Goal: Check status: Check status

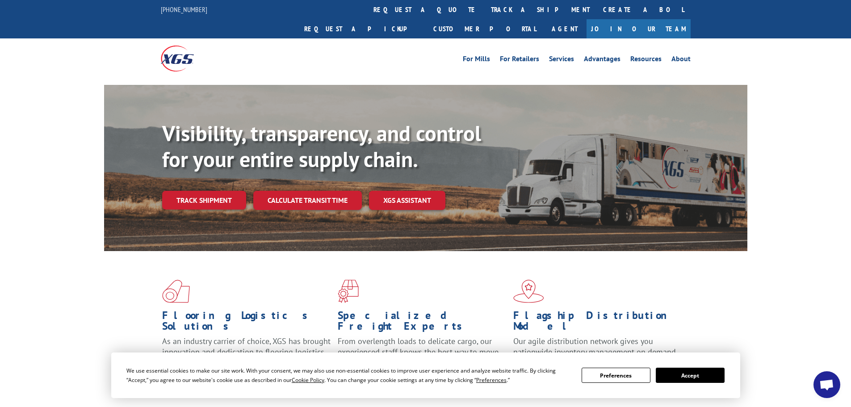
click at [188, 191] on div "Visibility, transparency, and control for your entire supply chain. Track shipm…" at bounding box center [454, 183] width 585 height 125
click at [199, 191] on link "Track shipment" at bounding box center [204, 200] width 84 height 19
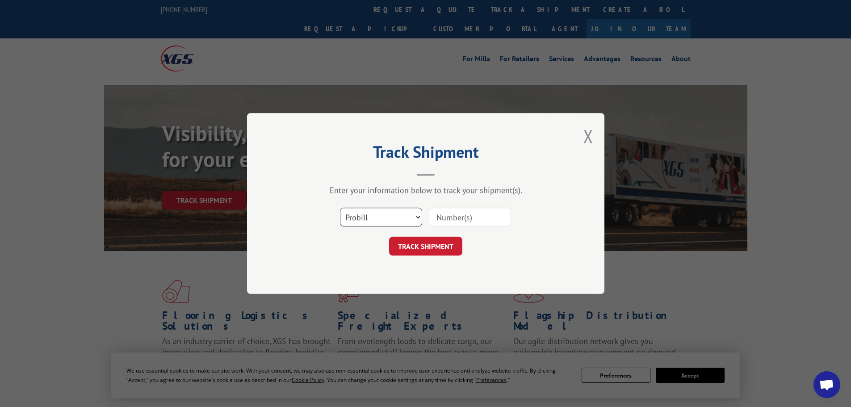
click at [401, 217] on select "Select category... Probill BOL PO" at bounding box center [381, 217] width 82 height 19
select select "bol"
click at [340, 208] on select "Select category... Probill BOL PO" at bounding box center [381, 217] width 82 height 19
click at [454, 217] on input at bounding box center [470, 217] width 82 height 19
paste input "664081"
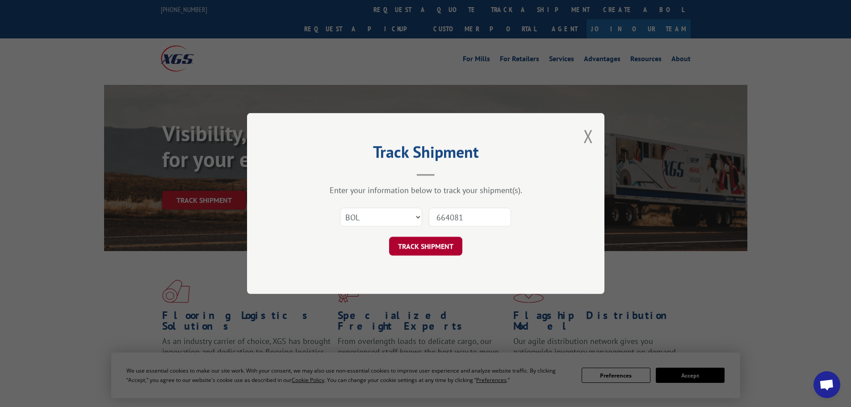
type input "664081"
click at [446, 239] on button "TRACK SHIPMENT" at bounding box center [425, 246] width 73 height 19
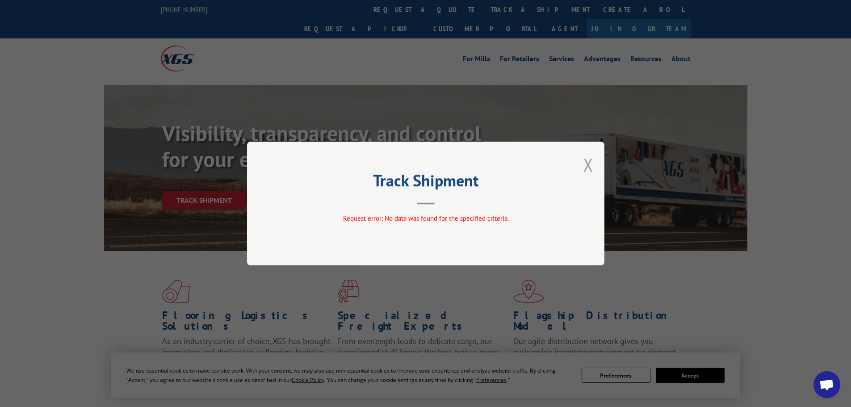
click at [582, 162] on div "Track Shipment Request error: No data was found for the specified criteria." at bounding box center [425, 204] width 357 height 124
click at [584, 163] on button "Close modal" at bounding box center [588, 165] width 10 height 24
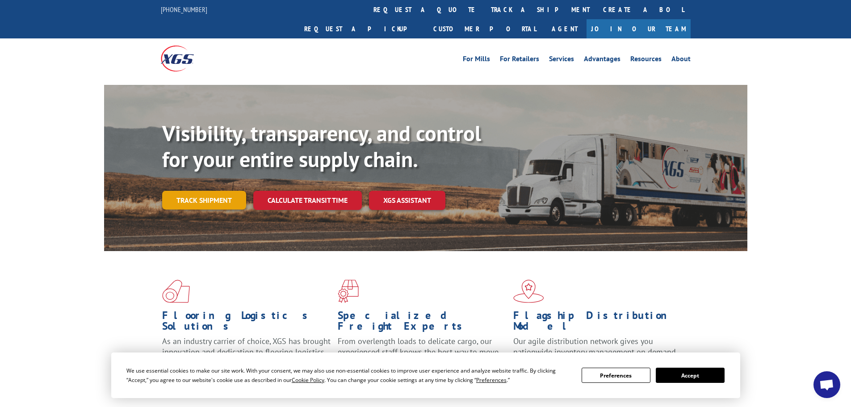
click at [210, 191] on link "Track shipment" at bounding box center [204, 200] width 84 height 19
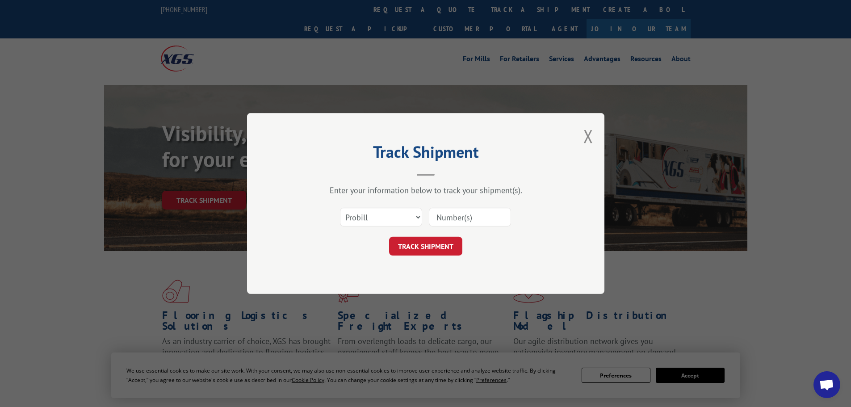
click at [452, 217] on input at bounding box center [470, 217] width 82 height 19
paste input "664081"
type input "664081"
click at [441, 246] on button "TRACK SHIPMENT" at bounding box center [425, 246] width 73 height 19
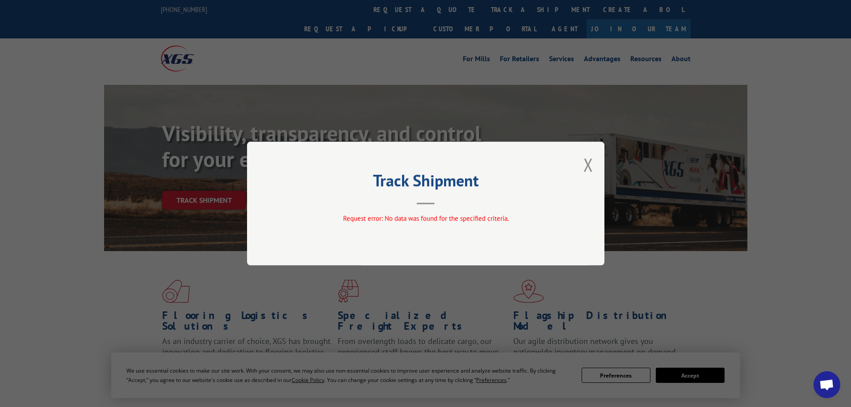
click at [601, 166] on div "Track Shipment Request error: No data was found for the specified criteria." at bounding box center [425, 204] width 357 height 124
click at [585, 163] on button "Close modal" at bounding box center [588, 165] width 10 height 24
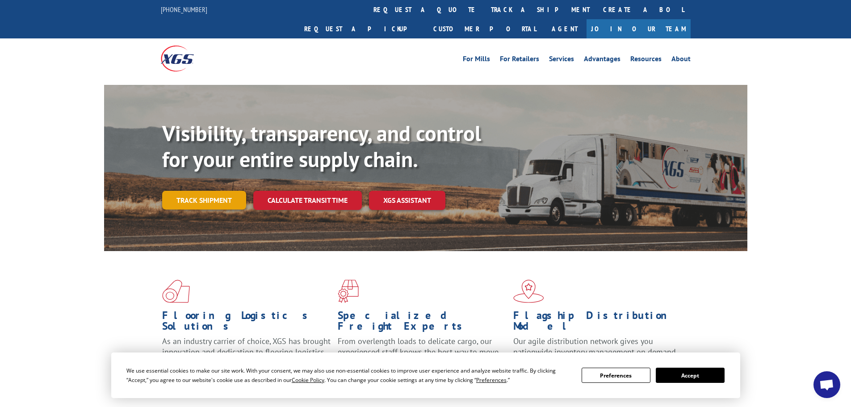
click at [232, 191] on link "Track shipment" at bounding box center [204, 200] width 84 height 19
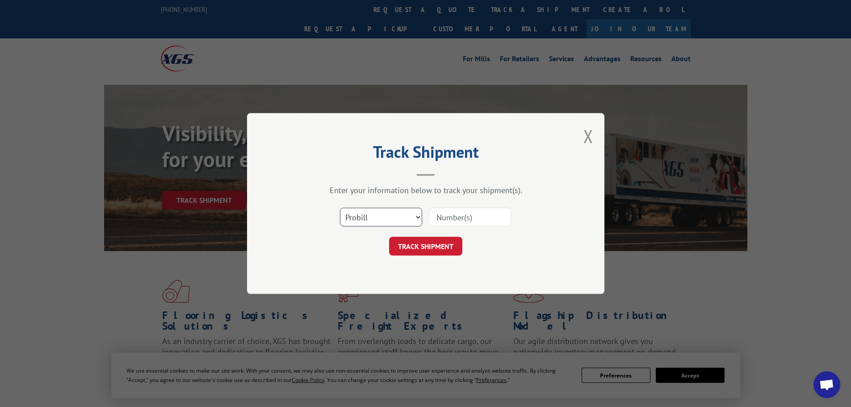
click at [372, 212] on select "Select category... Probill BOL PO" at bounding box center [381, 217] width 82 height 19
select select "bol"
click at [340, 208] on select "Select category... Probill BOL PO" at bounding box center [381, 217] width 82 height 19
click at [465, 215] on input at bounding box center [470, 217] width 82 height 19
paste input "664081"
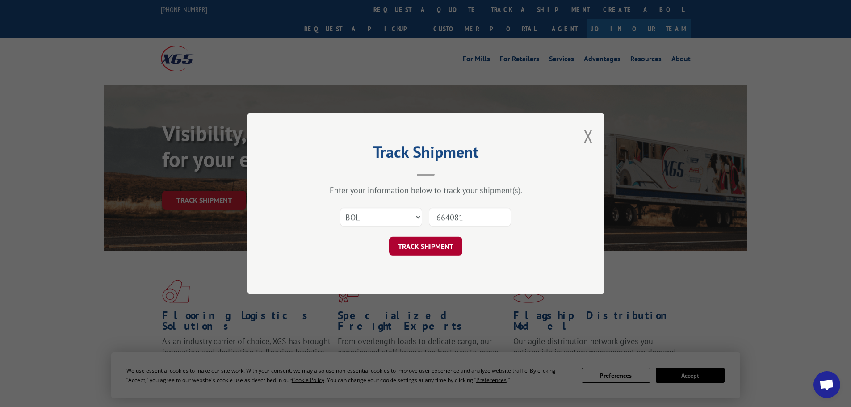
type input "664081"
click at [443, 244] on button "TRACK SHIPMENT" at bounding box center [425, 246] width 73 height 19
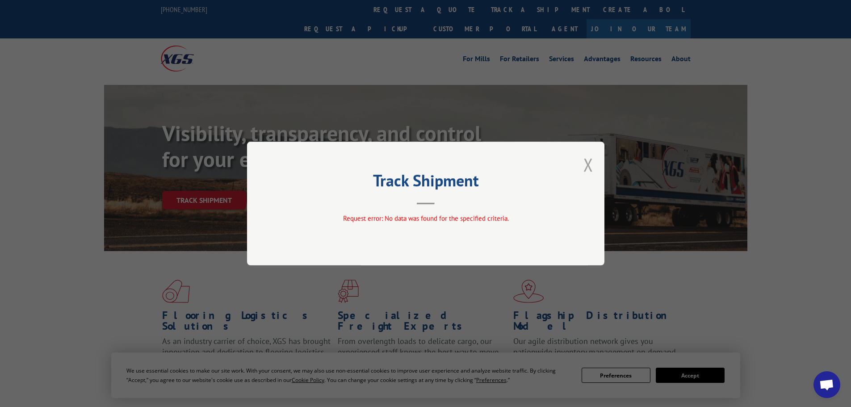
click at [585, 167] on button "Close modal" at bounding box center [588, 165] width 10 height 24
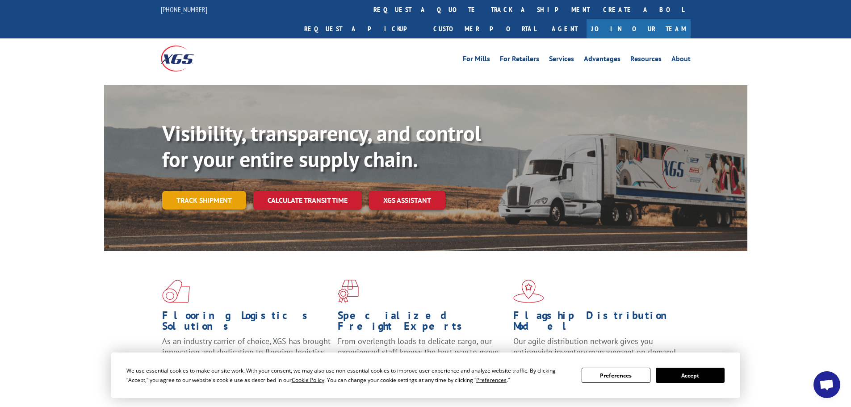
click at [223, 191] on link "Track shipment" at bounding box center [204, 200] width 84 height 19
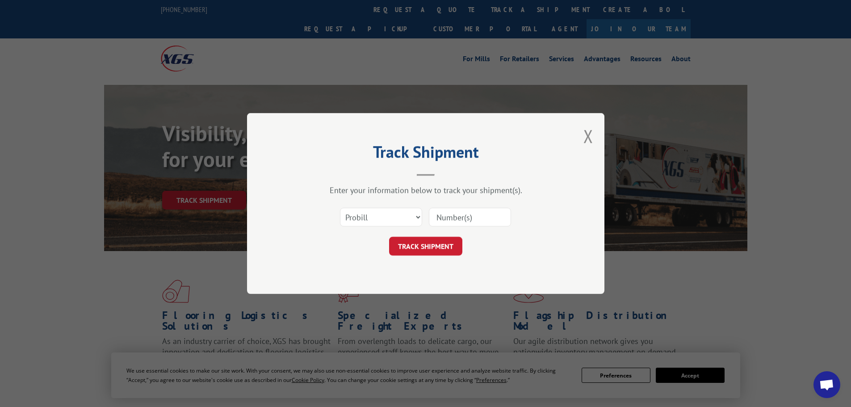
click at [487, 221] on input at bounding box center [470, 217] width 82 height 19
paste input "77363"
type input "77363"
click at [449, 238] on button "TRACK SHIPMENT" at bounding box center [425, 246] width 73 height 19
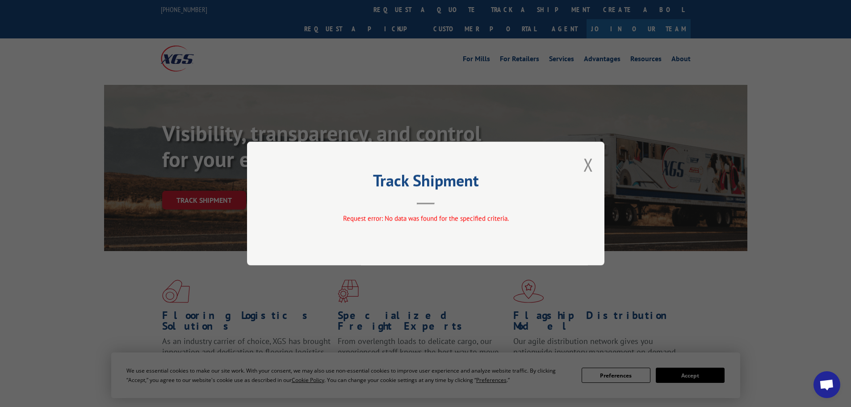
drag, startPoint x: 591, startPoint y: 162, endPoint x: 386, endPoint y: 194, distance: 206.9
click at [590, 163] on button "Close modal" at bounding box center [588, 165] width 10 height 24
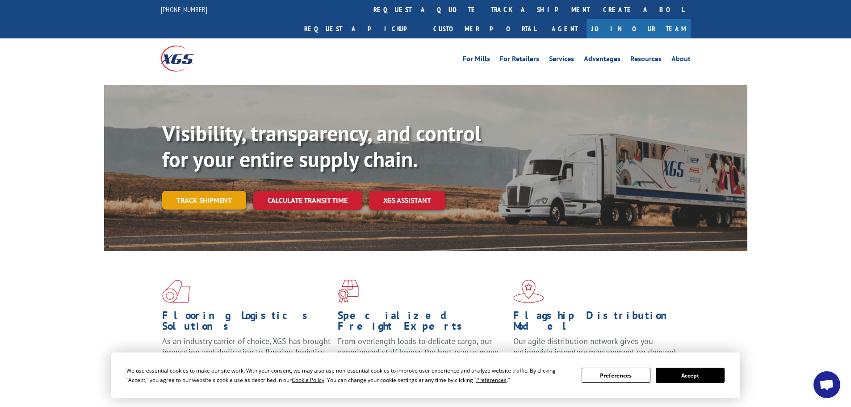
click at [236, 191] on link "Track shipment" at bounding box center [204, 200] width 84 height 19
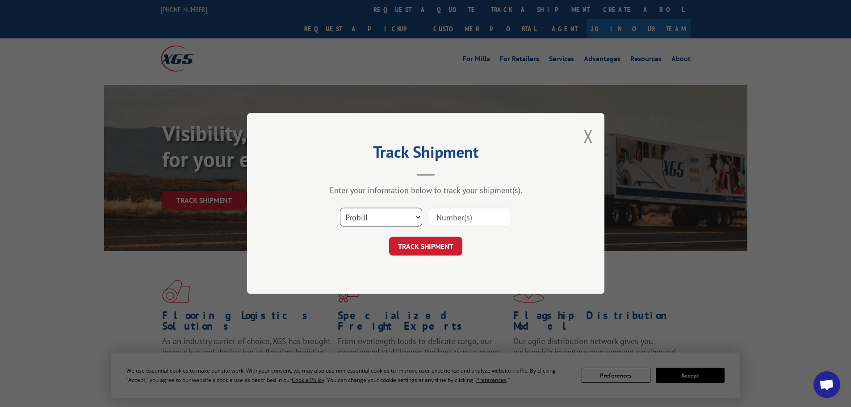
click at [367, 223] on select "Select category... Probill BOL PO" at bounding box center [381, 217] width 82 height 19
select select "po"
click at [340, 208] on select "Select category... Probill BOL PO" at bounding box center [381, 217] width 82 height 19
click at [456, 218] on input at bounding box center [470, 217] width 82 height 19
paste input "77363"
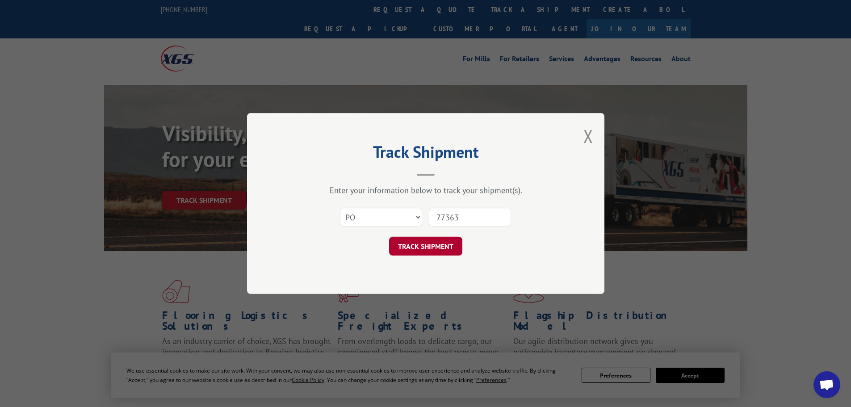
type input "77363"
click at [435, 244] on button "TRACK SHIPMENT" at bounding box center [425, 246] width 73 height 19
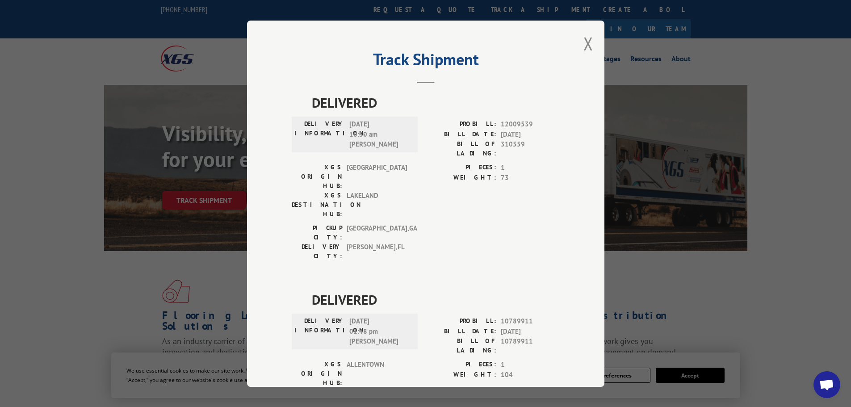
click at [593, 42] on div "Track Shipment DELIVERED DELIVERY INFORMATION: [DATE] 10:30 am [PERSON_NAME] PR…" at bounding box center [425, 204] width 357 height 366
click at [590, 42] on div "Track Shipment DELIVERED DELIVERY INFORMATION: [DATE] 10:30 am [PERSON_NAME] PR…" at bounding box center [425, 204] width 357 height 366
click at [584, 43] on button "Close modal" at bounding box center [588, 44] width 10 height 24
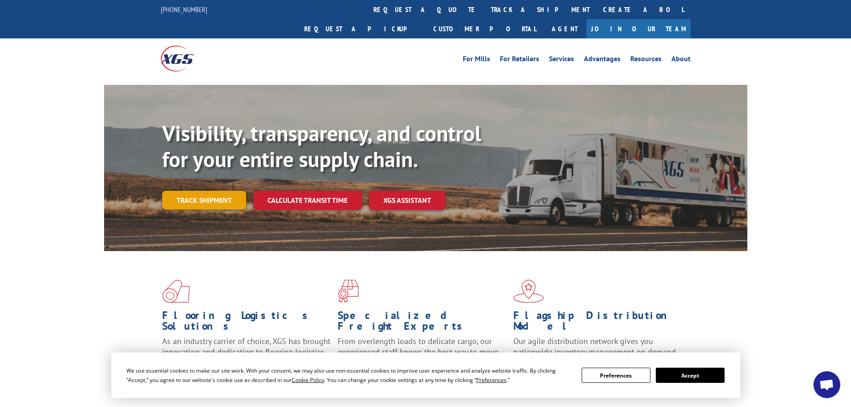
click at [240, 191] on link "Track shipment" at bounding box center [204, 200] width 84 height 19
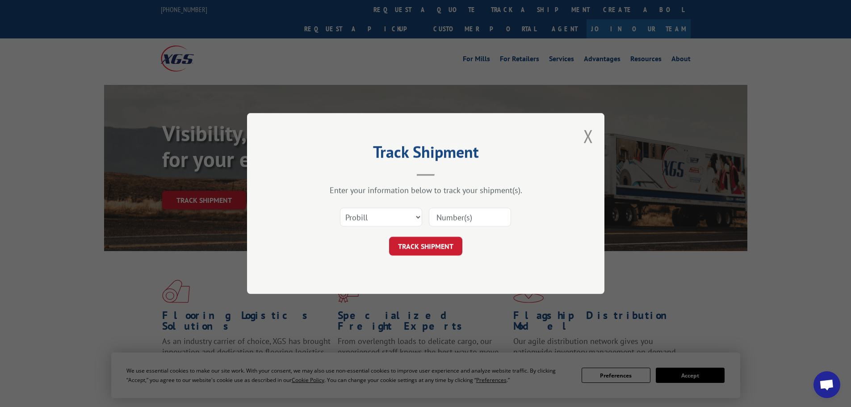
click at [463, 222] on input at bounding box center [470, 217] width 82 height 19
paste input "77363"
type input "77363"
click at [447, 239] on button "TRACK SHIPMENT" at bounding box center [425, 246] width 73 height 19
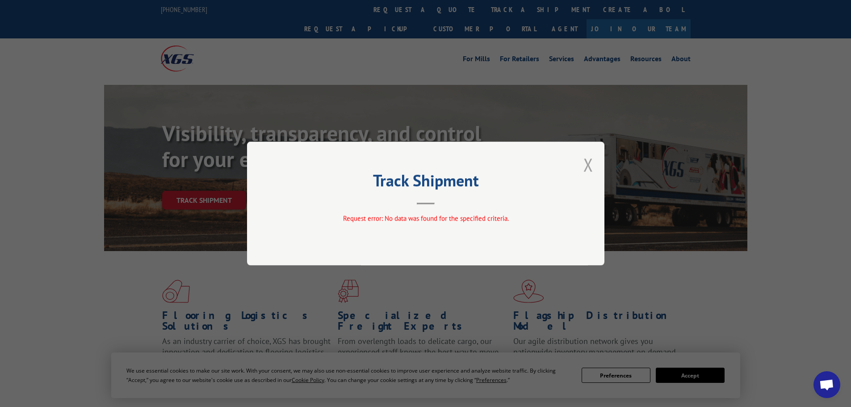
click at [584, 164] on button "Close modal" at bounding box center [588, 165] width 10 height 24
